Goal: Task Accomplishment & Management: Manage account settings

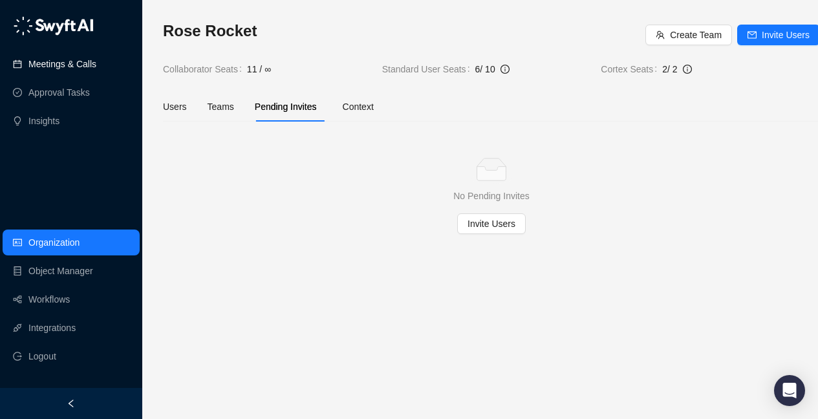
click at [72, 63] on link "Meetings & Calls" at bounding box center [62, 64] width 68 height 26
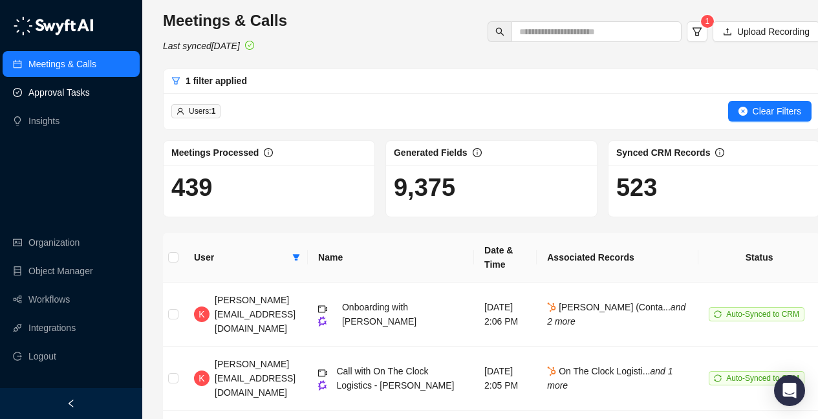
click at [66, 97] on link "Approval Tasks" at bounding box center [58, 93] width 61 height 26
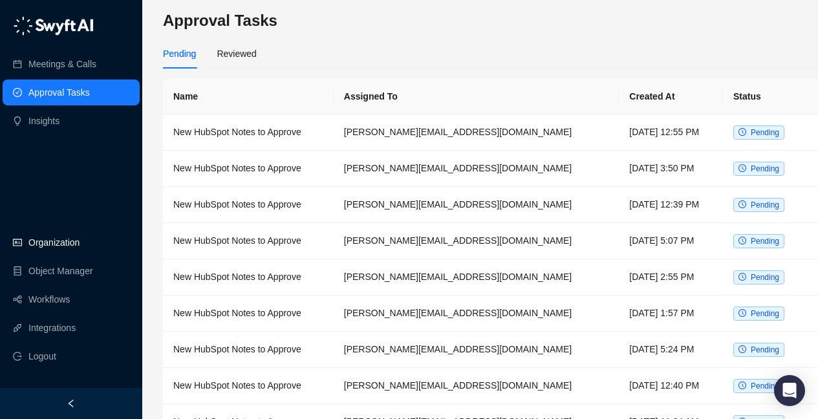
click at [58, 242] on link "Organization" at bounding box center [53, 242] width 51 height 26
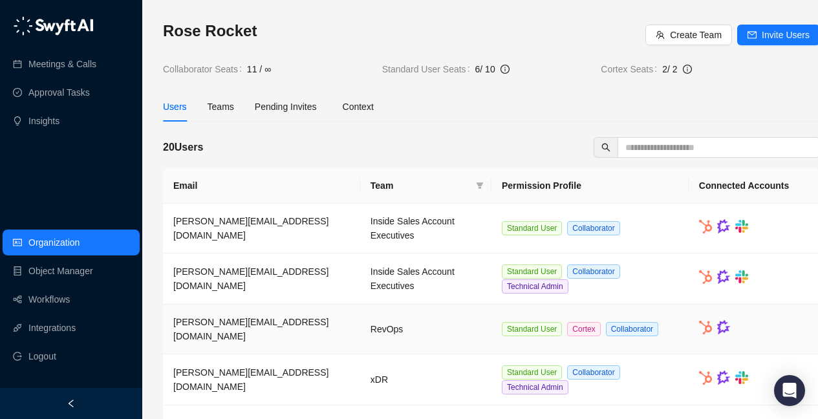
click at [460, 331] on td "RevOps" at bounding box center [425, 329] width 131 height 50
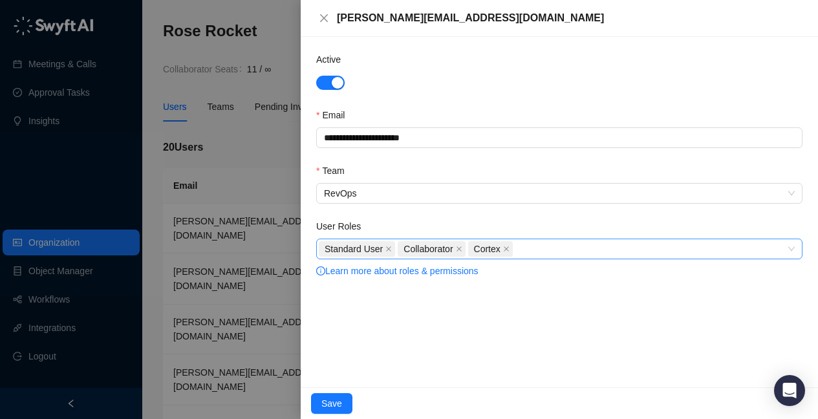
click at [559, 253] on div "Standard User Collaborator Cortex" at bounding box center [552, 249] width 467 height 18
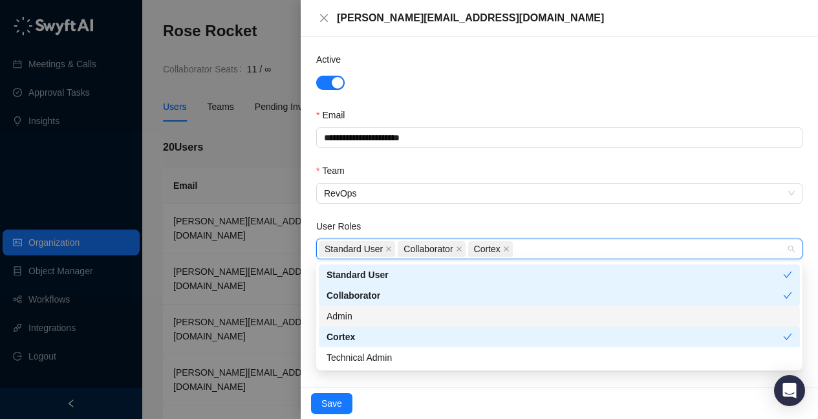
click at [535, 314] on div "Admin" at bounding box center [558, 316] width 465 height 14
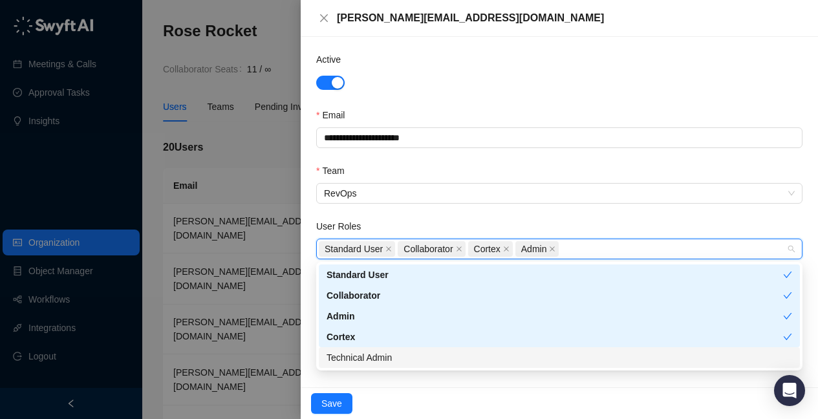
click at [537, 357] on div "Technical Admin" at bounding box center [558, 357] width 465 height 14
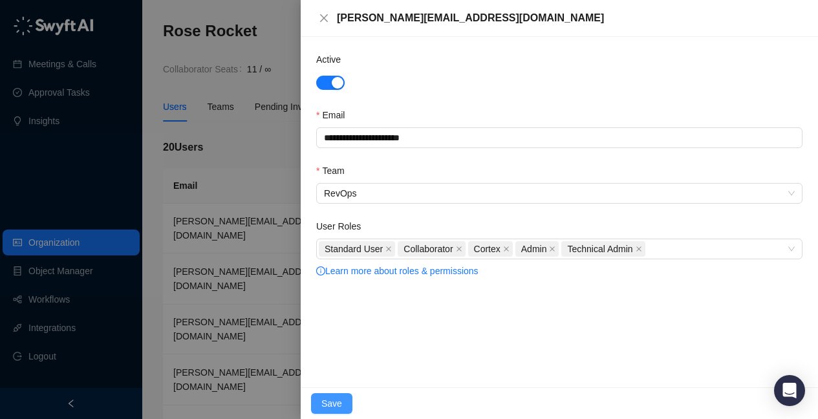
click at [330, 402] on span "Save" at bounding box center [331, 403] width 21 height 14
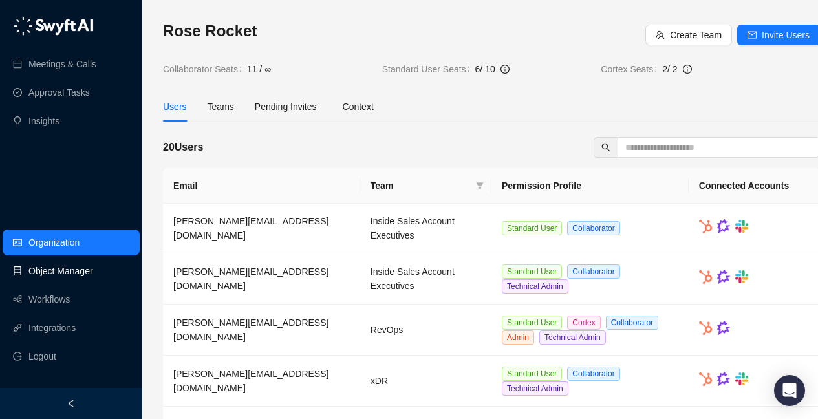
click at [48, 265] on link "Object Manager" at bounding box center [60, 271] width 65 height 26
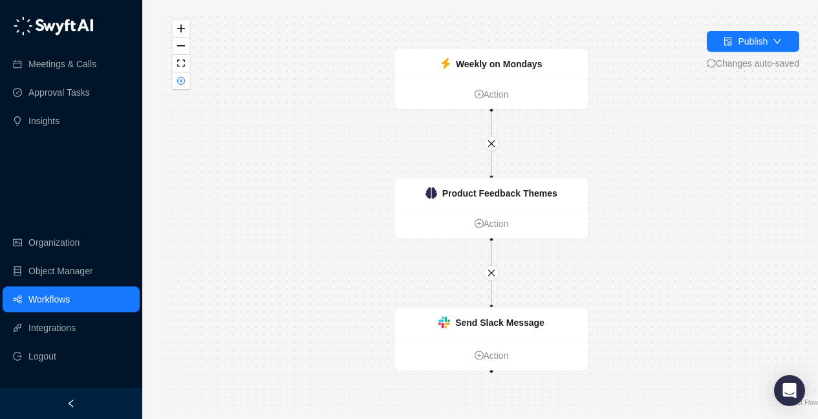
scroll to position [0, 13]
